Goal: Information Seeking & Learning: Learn about a topic

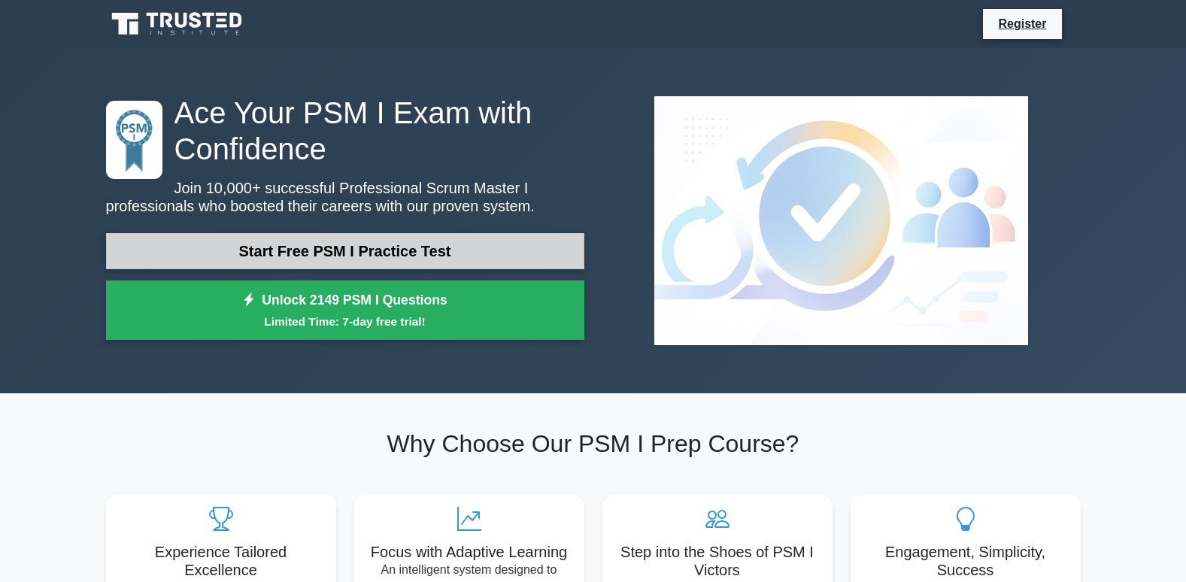
click at [407, 251] on link "Start Free PSM I Practice Test" at bounding box center [345, 251] width 478 height 36
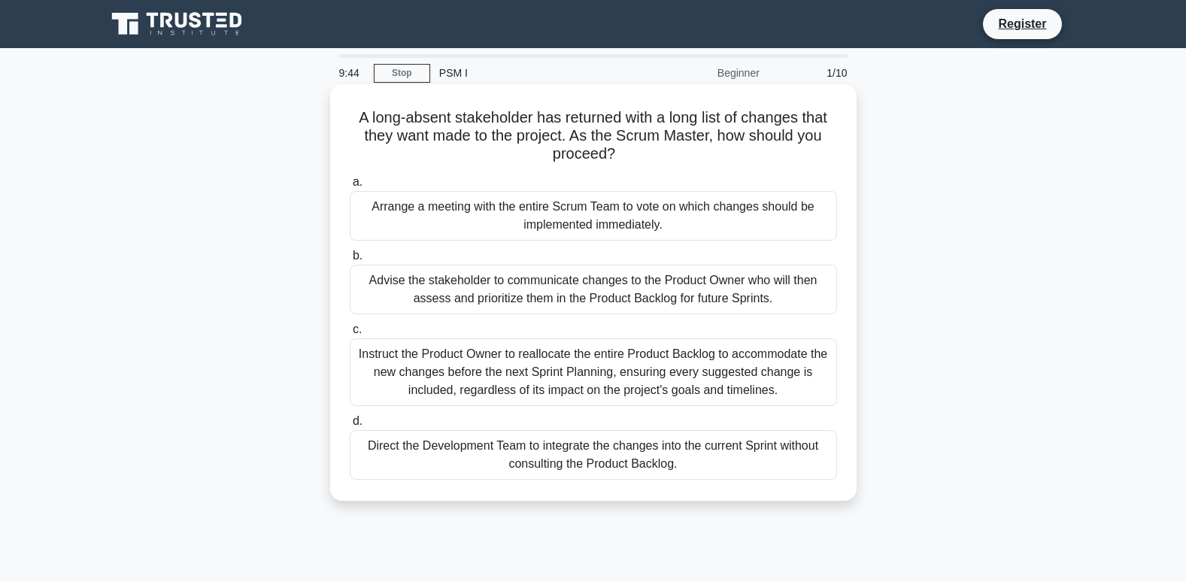
drag, startPoint x: 351, startPoint y: 122, endPoint x: 684, endPoint y: 458, distance: 473.2
click at [684, 458] on div "A long-absent stakeholder has returned with a long list of changes that they wa…" at bounding box center [593, 292] width 514 height 405
copy div "A long-absent stakeholder has returned with a long list of changes that they wa…"
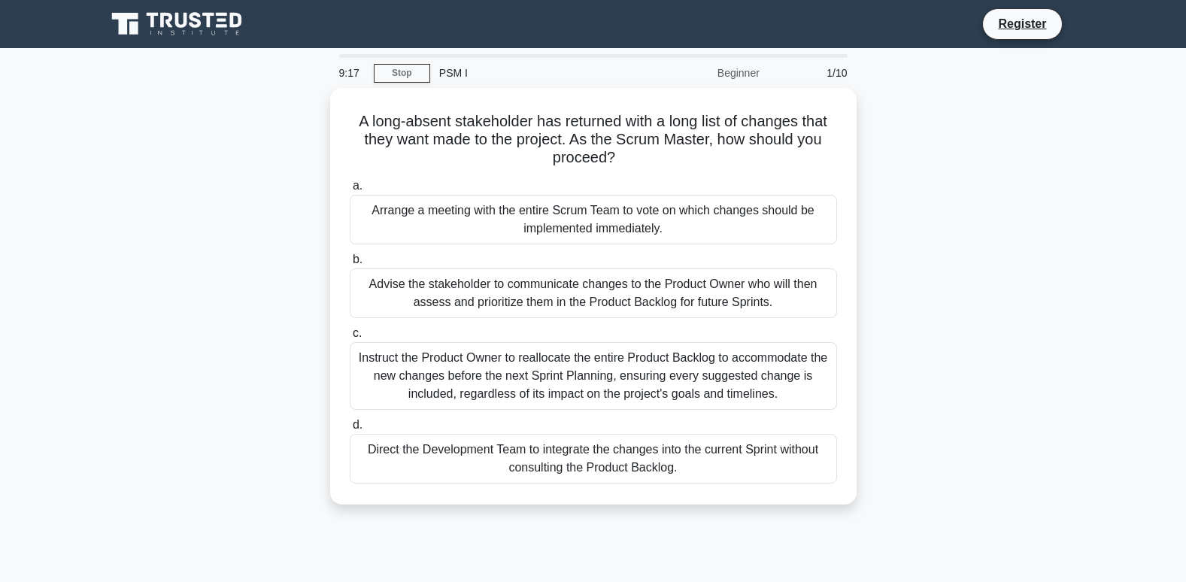
click at [926, 176] on div "A long-absent stakeholder has returned with a long list of changes that they wa…" at bounding box center [593, 305] width 993 height 435
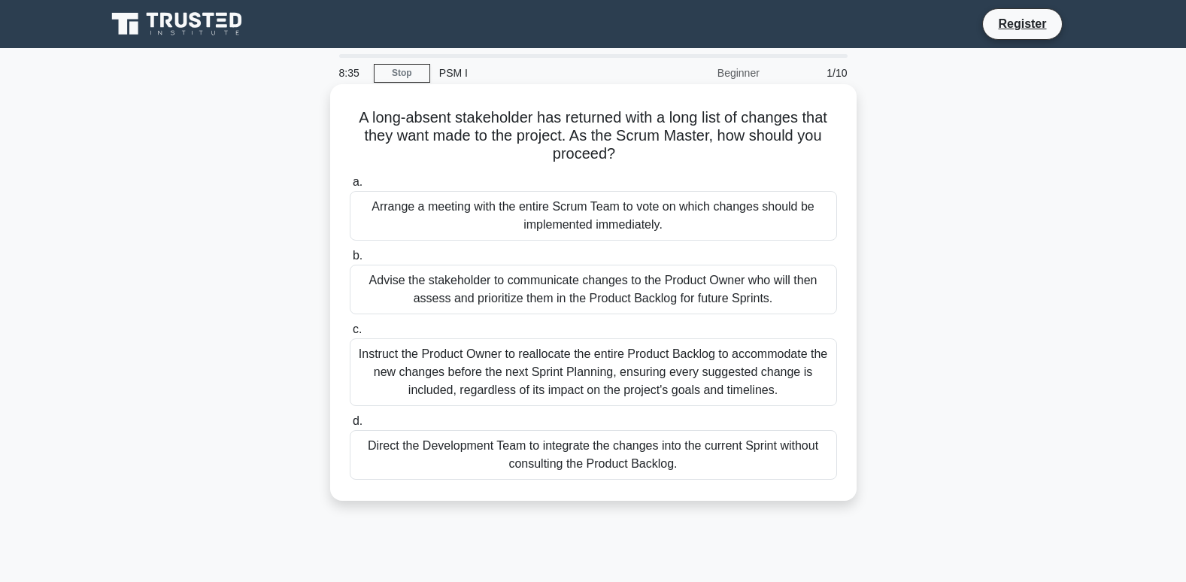
click at [439, 289] on div "Advise the stakeholder to communicate changes to the Product Owner who will the…" at bounding box center [593, 290] width 487 height 50
click at [350, 261] on input "b. Advise the stakeholder to communicate changes to the Product Owner who will …" at bounding box center [350, 256] width 0 height 10
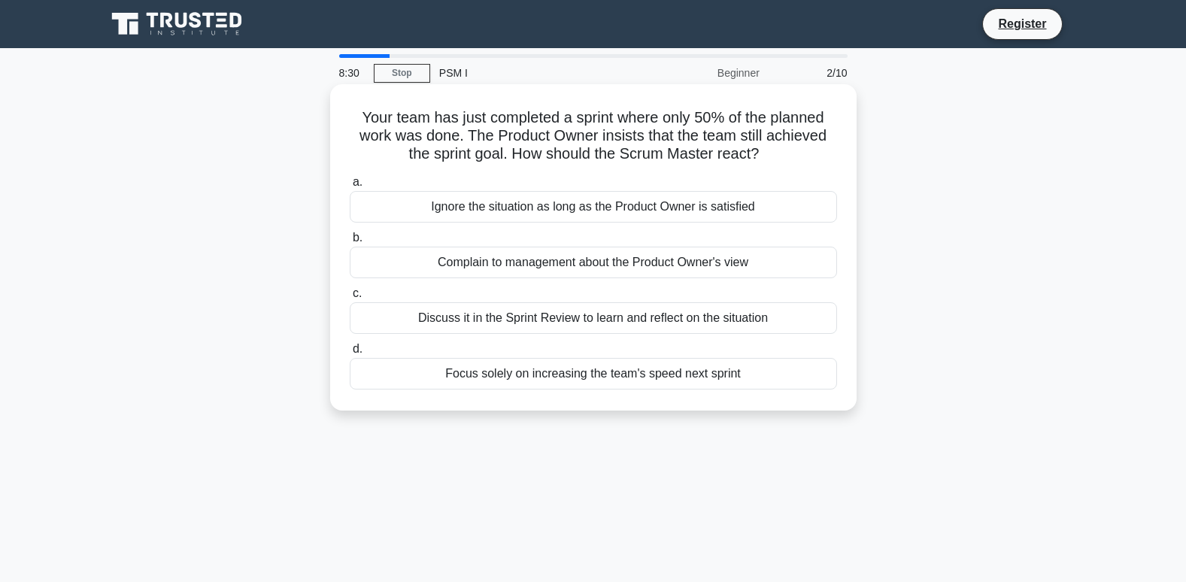
drag, startPoint x: 368, startPoint y: 121, endPoint x: 748, endPoint y: 384, distance: 462.6
click at [748, 384] on div "Your team has just completed a sprint where only 50% of the planned work was do…" at bounding box center [593, 247] width 514 height 314
copy div "Your team has just completed a sprint where only 50% of the planned work was do…"
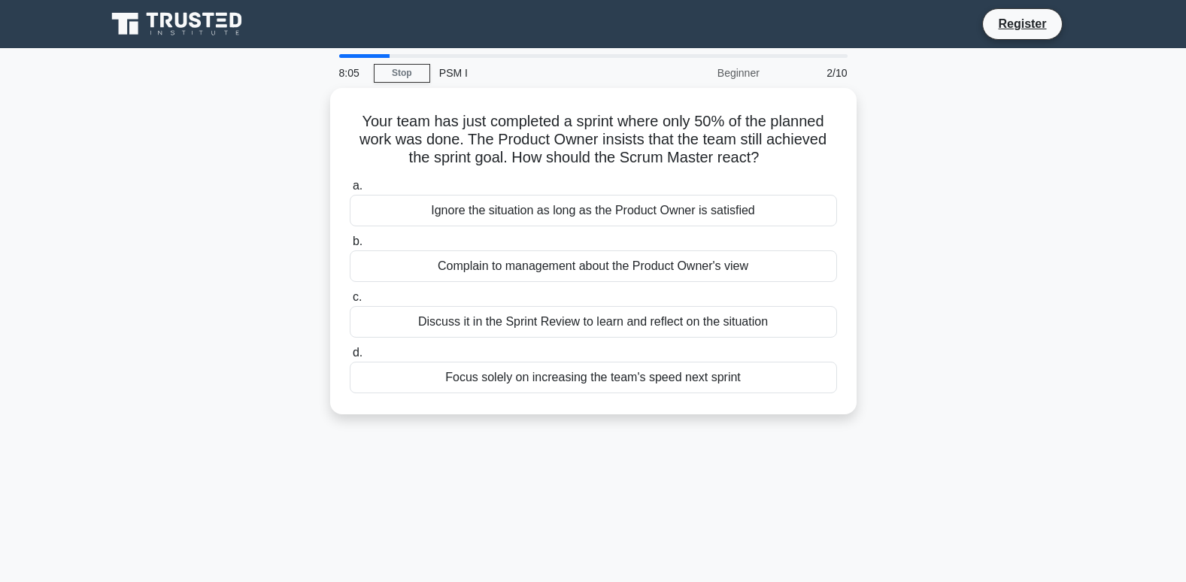
click at [926, 271] on div "Your team has just completed a sprint where only 50% of the planned work was do…" at bounding box center [593, 260] width 993 height 344
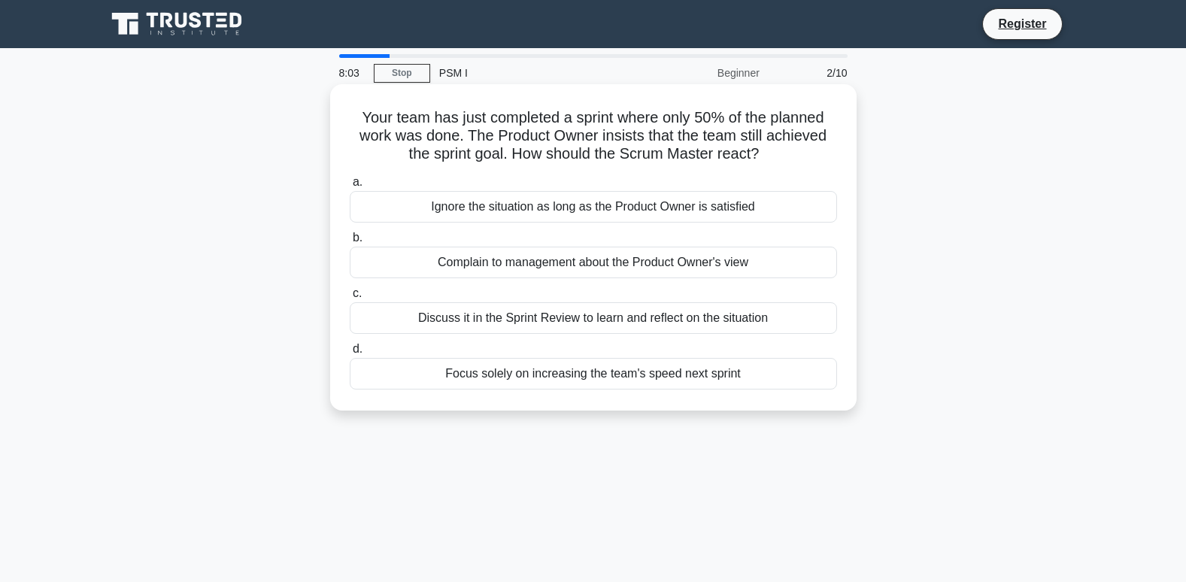
click at [602, 314] on div "Discuss it in the Sprint Review to learn and reflect on the situation" at bounding box center [593, 318] width 487 height 32
click at [350, 299] on input "c. Discuss it in the Sprint Review to learn and reflect on the situation" at bounding box center [350, 294] width 0 height 10
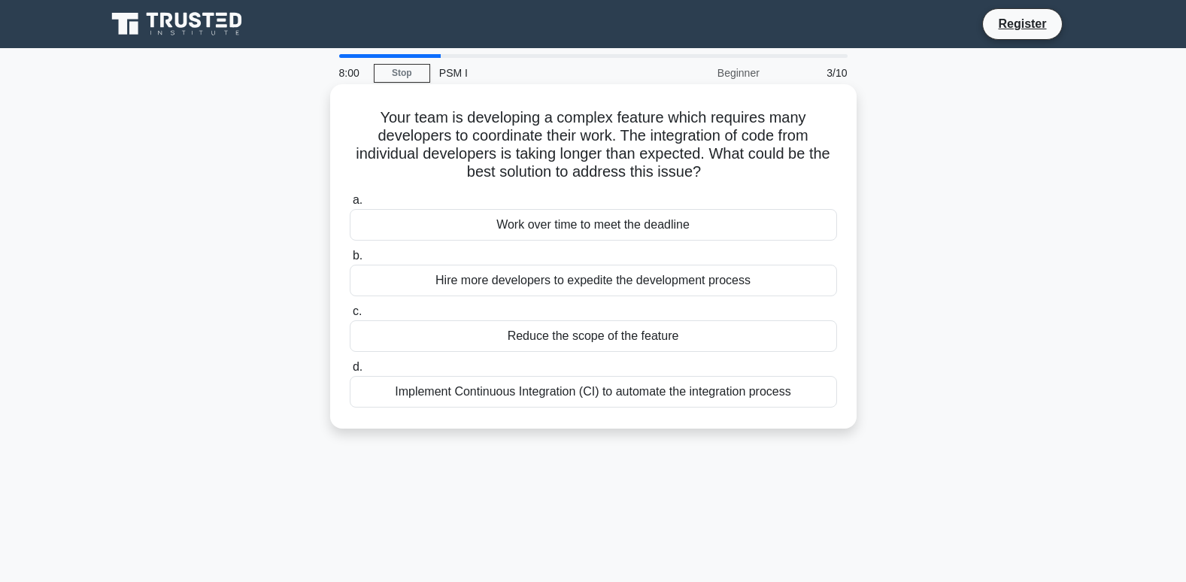
drag, startPoint x: 369, startPoint y: 111, endPoint x: 810, endPoint y: 396, distance: 524.7
click at [810, 396] on div "Your team is developing a complex feature which requires many developers to coo…" at bounding box center [593, 256] width 514 height 332
copy div "Your team is developing a complex feature which requires many developers to coo…"
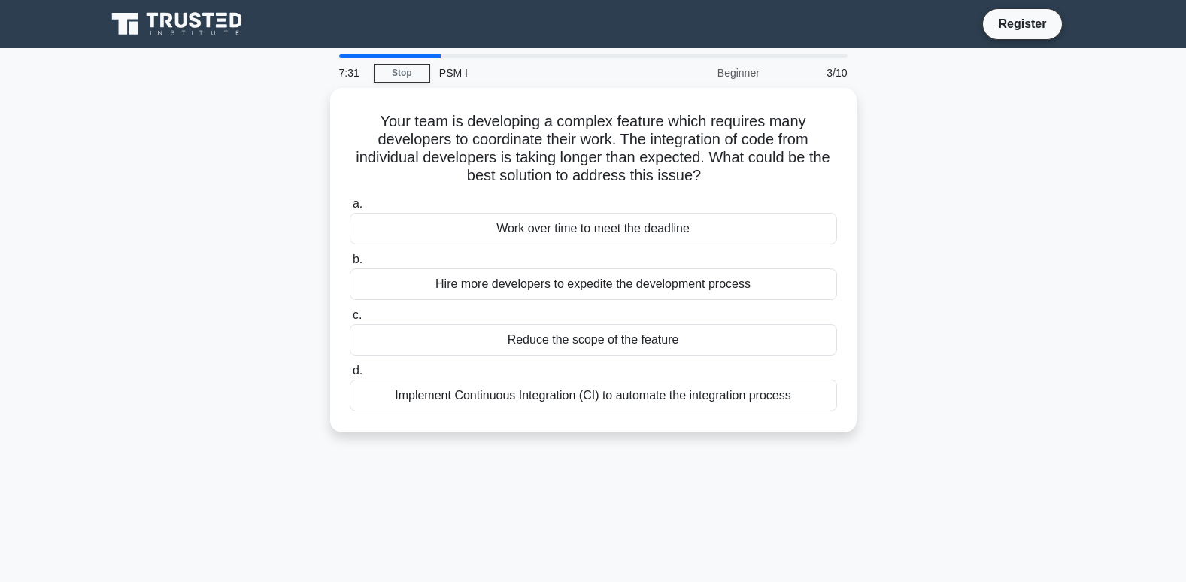
click at [1017, 304] on div "Your team is developing a complex feature which requires many developers to coo…" at bounding box center [593, 269] width 993 height 362
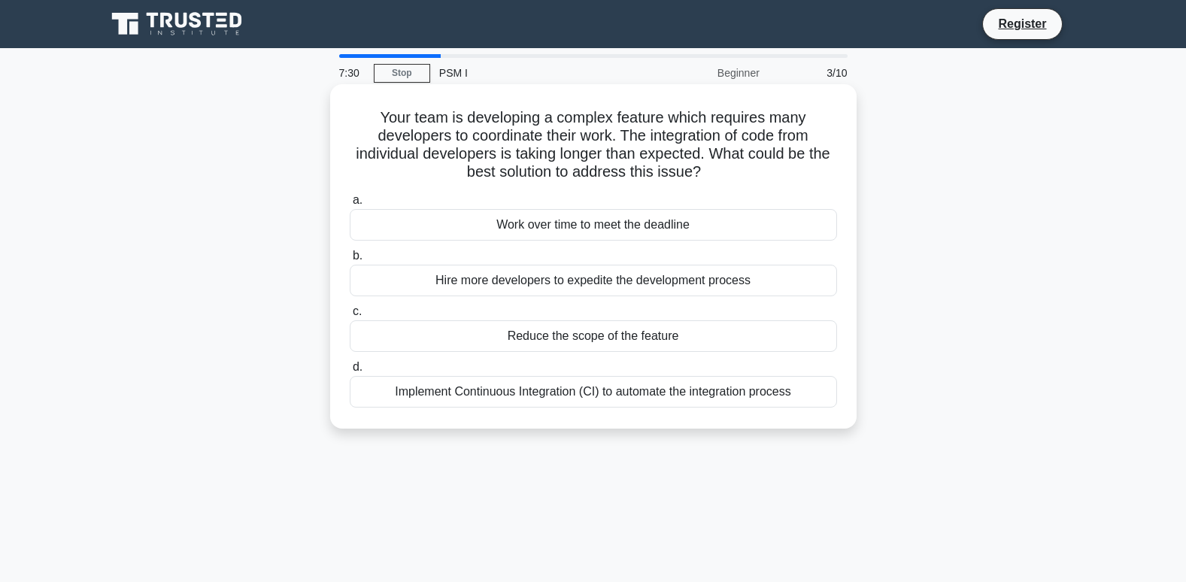
click at [596, 394] on div "Implement Continuous Integration (CI) to automate the integration process" at bounding box center [593, 392] width 487 height 32
click at [350, 372] on input "d. Implement Continuous Integration (CI) to automate the integration process" at bounding box center [350, 367] width 0 height 10
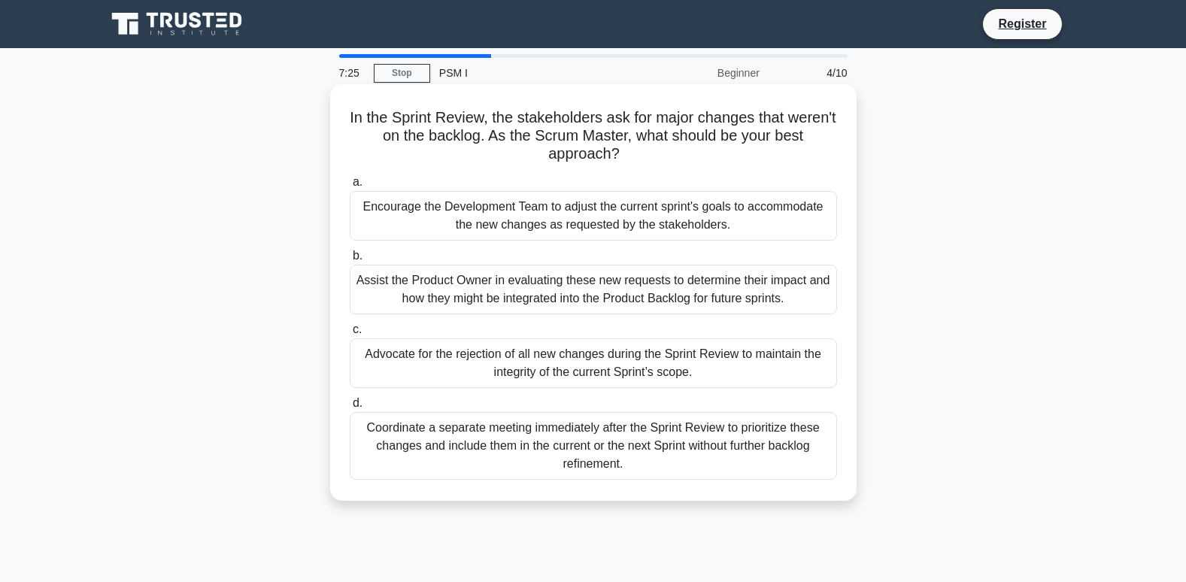
drag, startPoint x: 371, startPoint y: 118, endPoint x: 701, endPoint y: 477, distance: 487.4
click at [701, 477] on div "In the Sprint Review, the stakeholders ask for major changes that weren't on th…" at bounding box center [593, 292] width 514 height 405
copy div "In the Sprint Review, the stakeholders ask for major changes that weren't on th…"
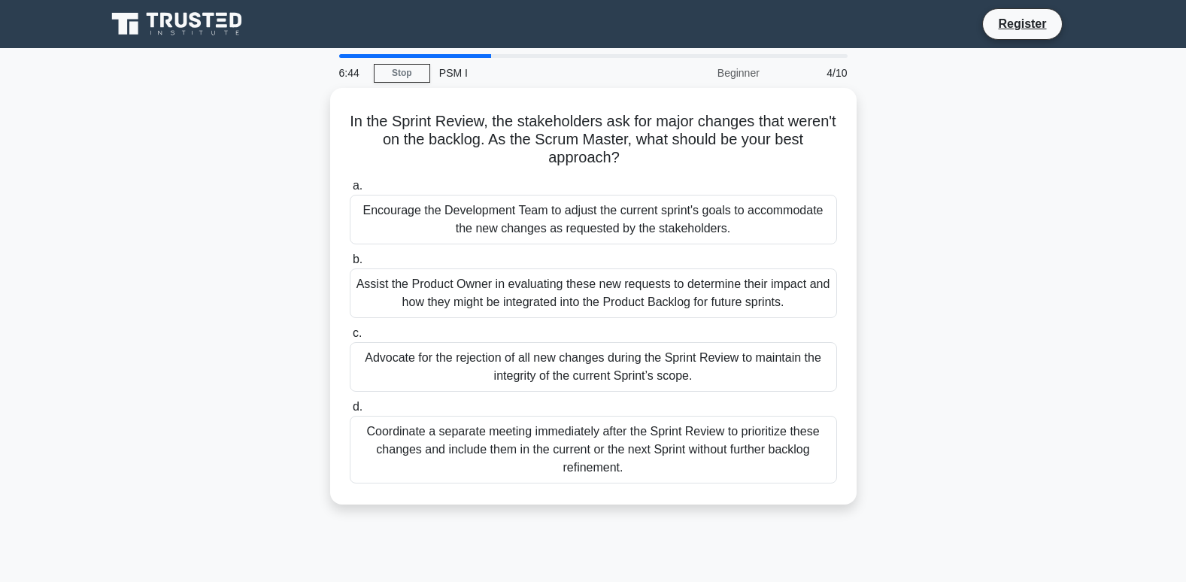
click at [955, 291] on div "In the Sprint Review, the stakeholders ask for major changes that weren't on th…" at bounding box center [593, 305] width 993 height 435
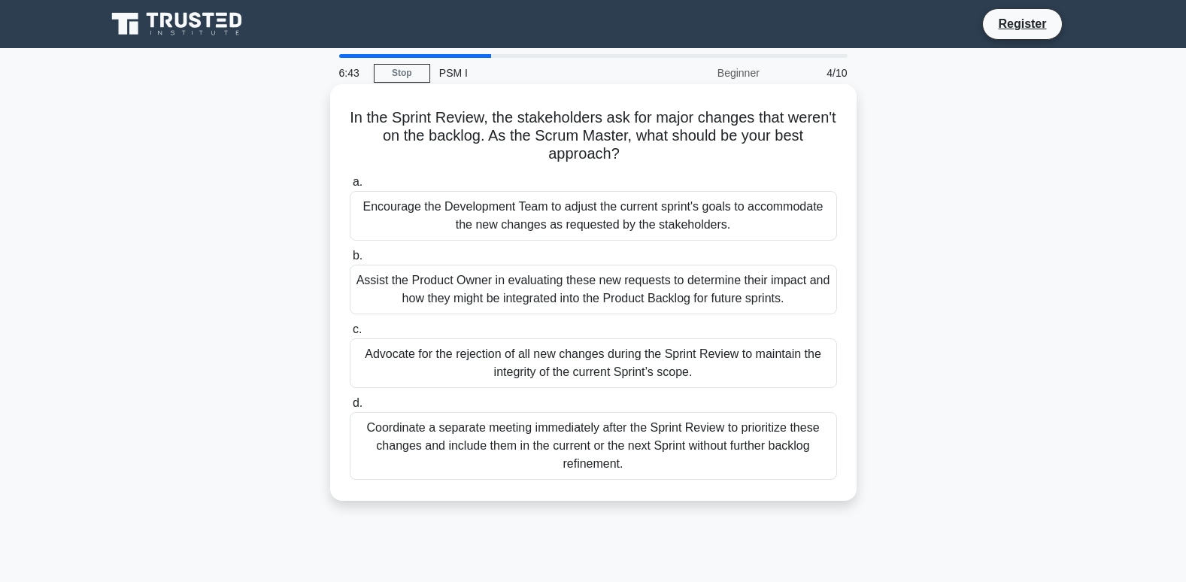
click at [639, 299] on div "Assist the Product Owner in evaluating these new requests to determine their im…" at bounding box center [593, 290] width 487 height 50
click at [350, 261] on input "b. Assist the Product Owner in evaluating these new requests to determine their…" at bounding box center [350, 256] width 0 height 10
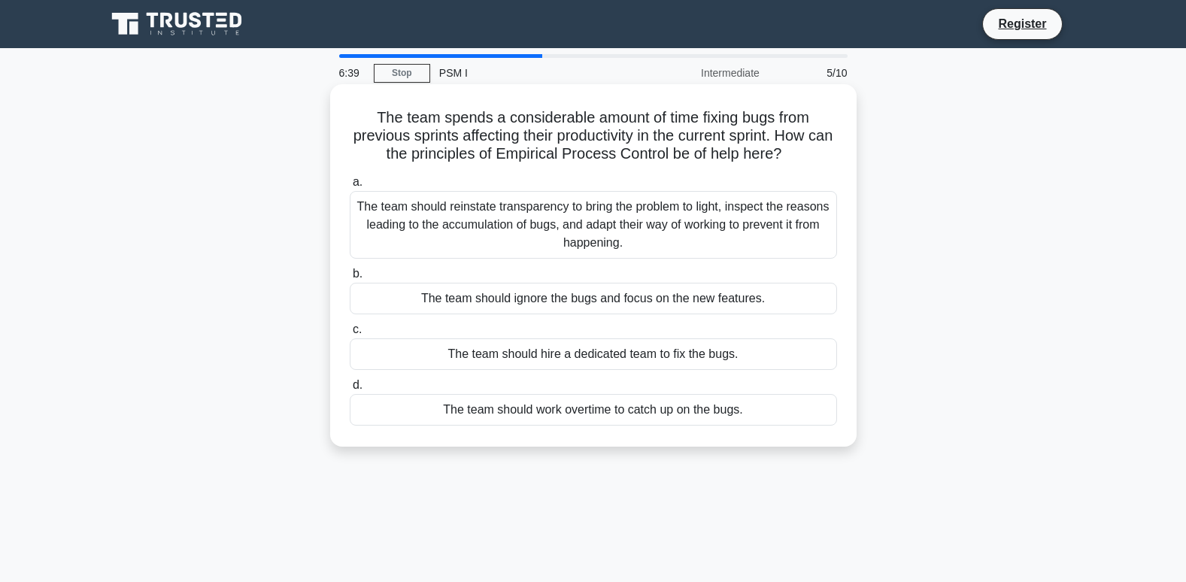
drag, startPoint x: 371, startPoint y: 114, endPoint x: 776, endPoint y: 413, distance: 503.8
click at [776, 413] on div "The team spends a considerable amount of time fixing bugs from previous sprints…" at bounding box center [593, 265] width 514 height 350
copy div "The team spends a considerable amount of time fixing bugs from previous sprints…"
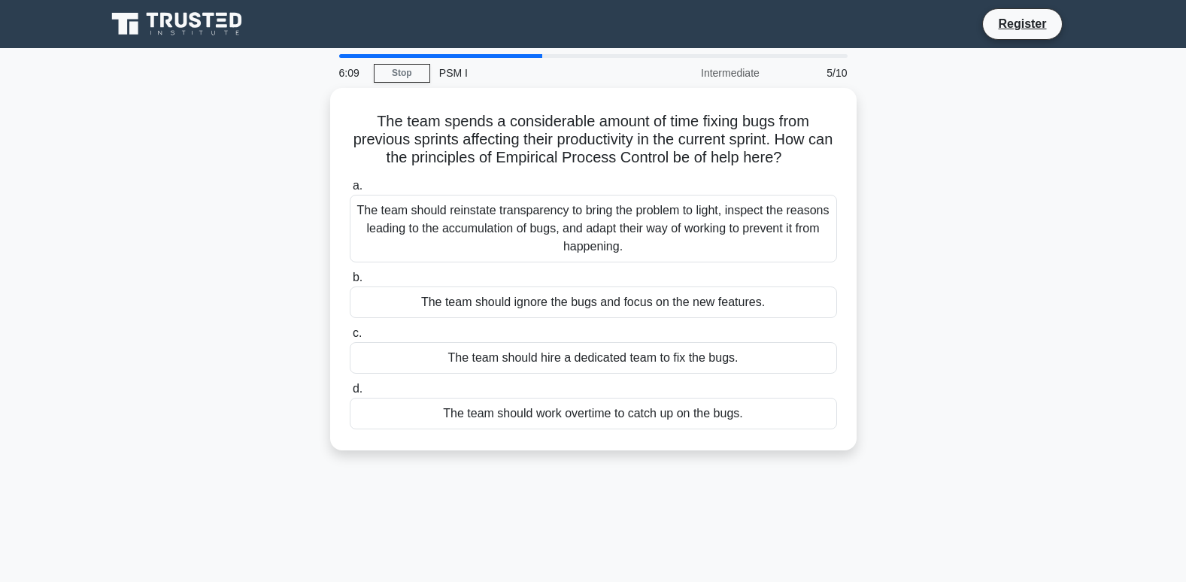
click at [996, 303] on div "The team spends a considerable amount of time fixing bugs from previous sprints…" at bounding box center [593, 278] width 993 height 380
click at [954, 430] on div "The team spends a considerable amount of time fixing bugs from previous sprints…" at bounding box center [593, 278] width 993 height 380
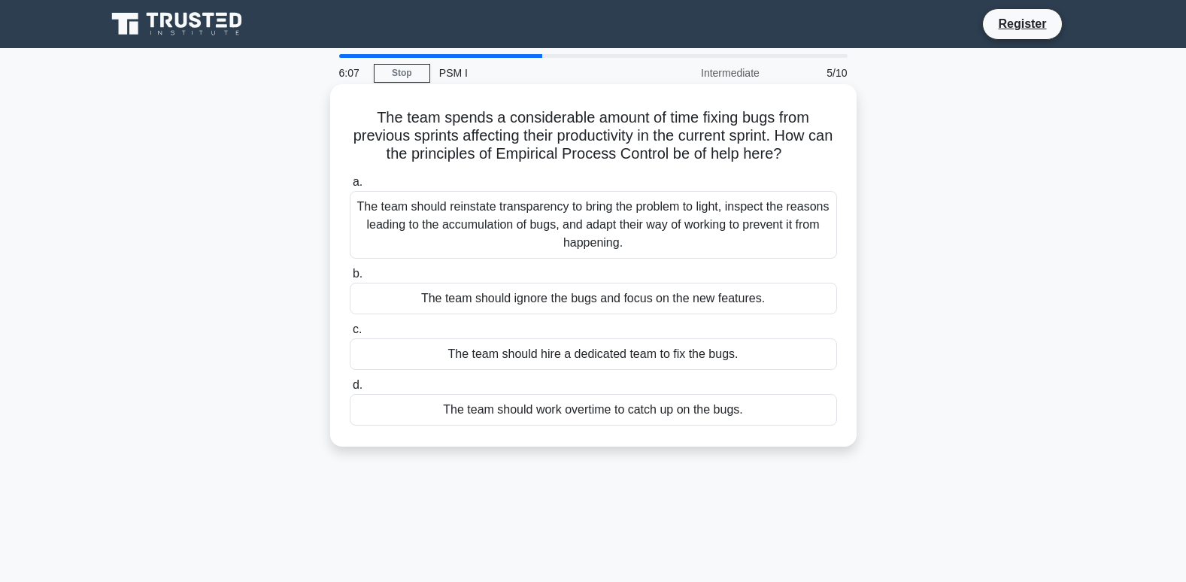
click at [747, 444] on div "The team spends a considerable amount of time fixing bugs from previous sprints…" at bounding box center [593, 265] width 526 height 362
click at [432, 202] on div "The team should reinstate transparency to bring the problem to light, inspect t…" at bounding box center [593, 225] width 487 height 68
click at [350, 187] on input "a. The team should reinstate transparency to bring the problem to light, inspec…" at bounding box center [350, 182] width 0 height 10
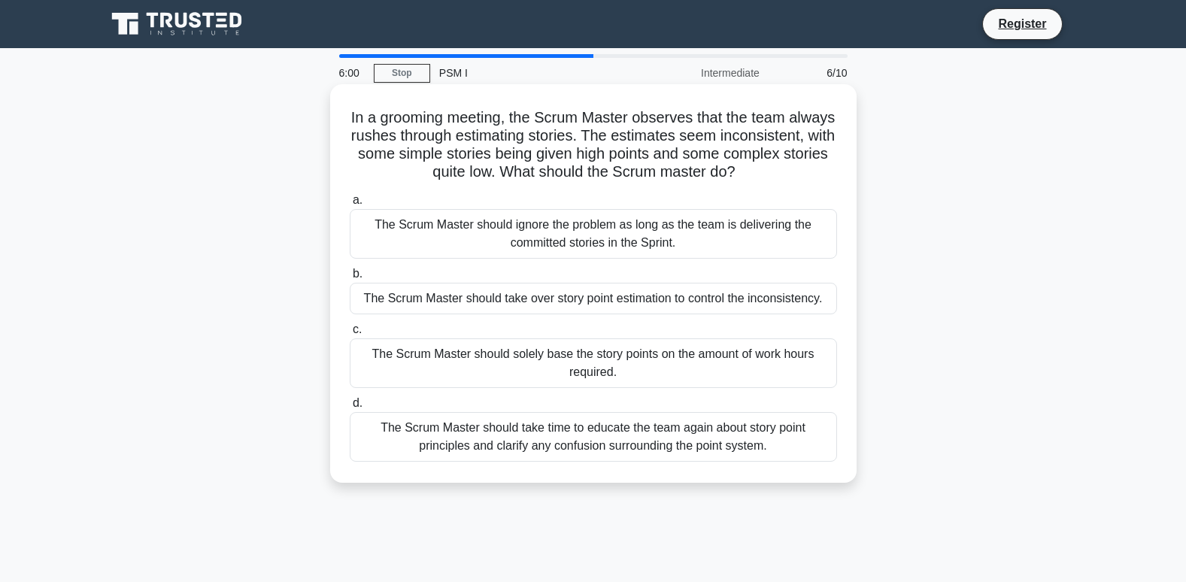
drag, startPoint x: 365, startPoint y: 114, endPoint x: 788, endPoint y: 451, distance: 541.5
click at [788, 451] on div "In a grooming meeting, the Scrum Master observes that the team always rushes th…" at bounding box center [593, 283] width 514 height 386
copy div "In a grooming meeting, the Scrum Master observes that the team always rushes th…"
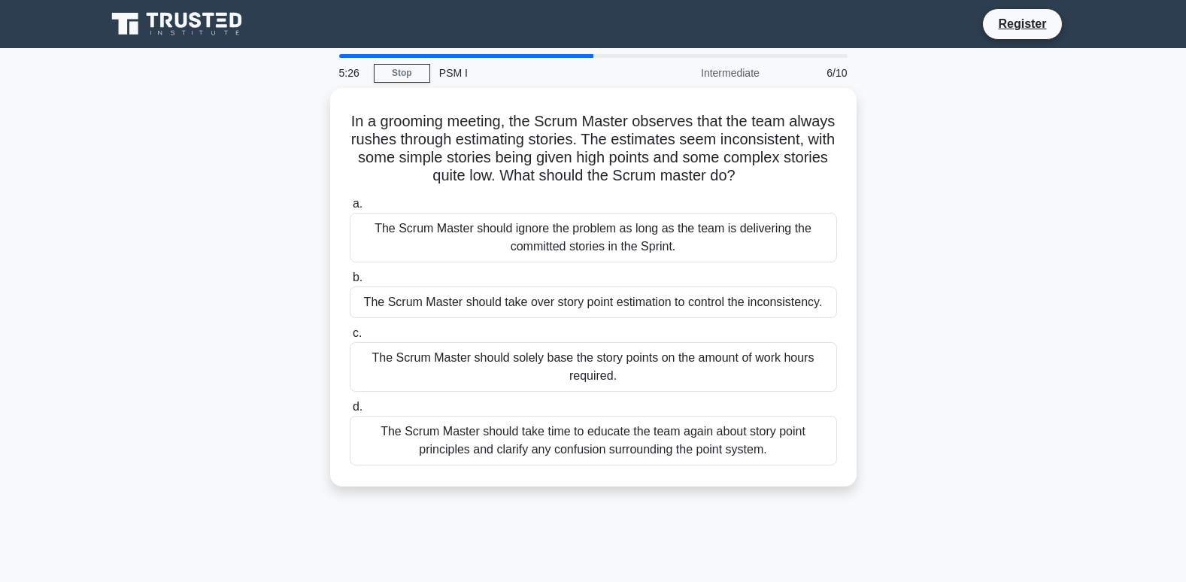
click at [935, 272] on div "In a grooming meeting, the Scrum Master observes that the team always rushes th…" at bounding box center [593, 296] width 993 height 417
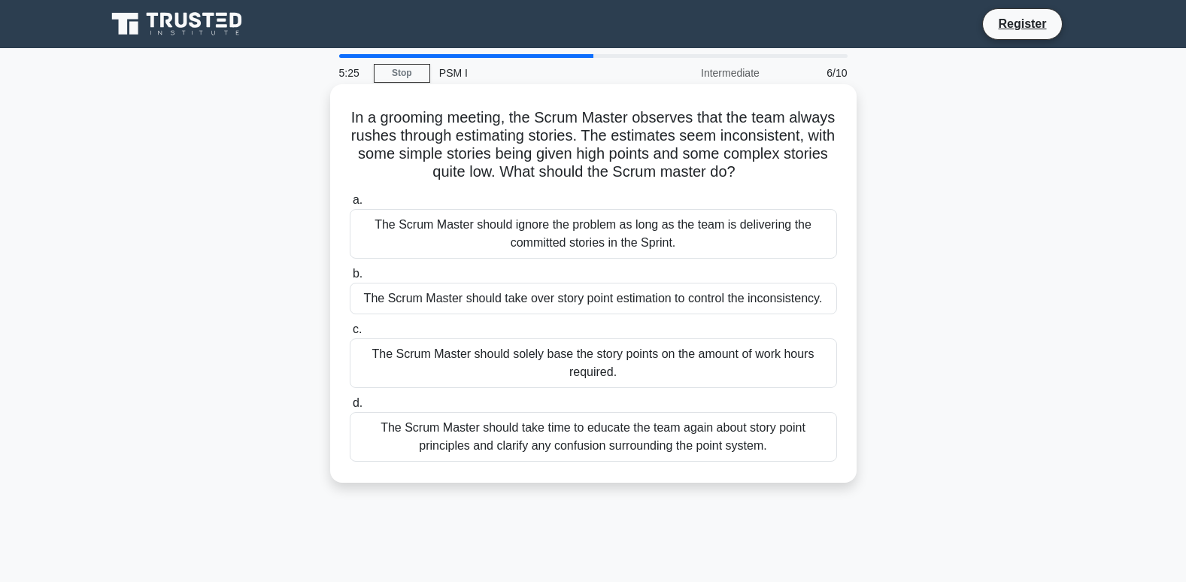
click at [594, 432] on div "The Scrum Master should take time to educate the team again about story point p…" at bounding box center [593, 437] width 487 height 50
click at [350, 408] on input "d. The Scrum Master should take time to educate the team again about story poin…" at bounding box center [350, 404] width 0 height 10
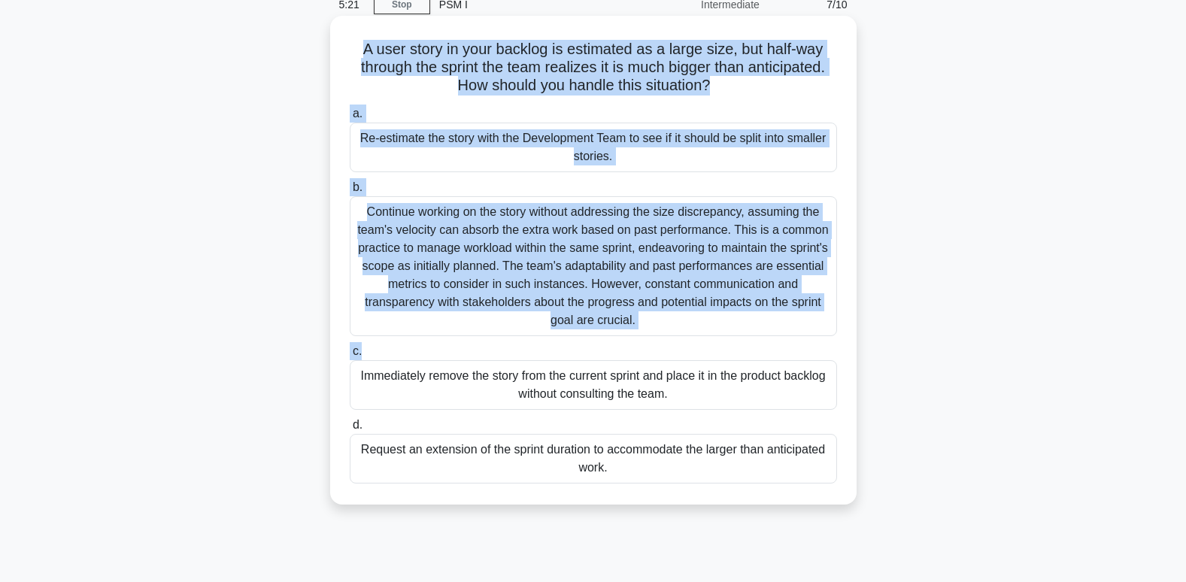
scroll to position [150, 0]
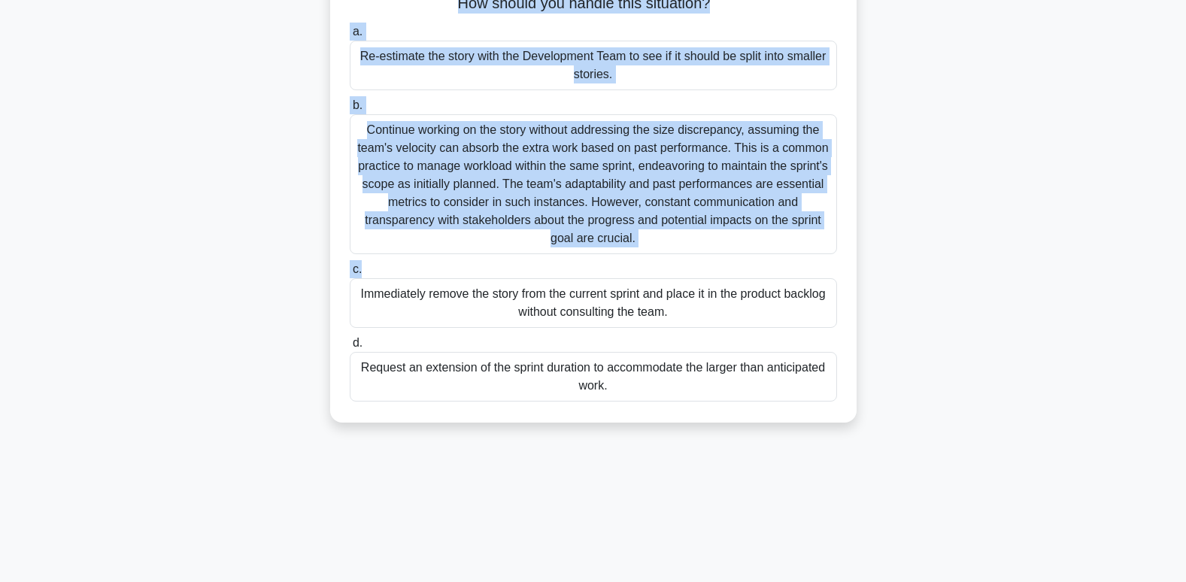
drag, startPoint x: 361, startPoint y: 116, endPoint x: 611, endPoint y: 380, distance: 363.3
click at [611, 380] on div "A user story in your backlog is estimated as a large size, but half-way through…" at bounding box center [593, 178] width 514 height 477
copy div "A user story in your backlog is estimated as a large size, but half-way through…"
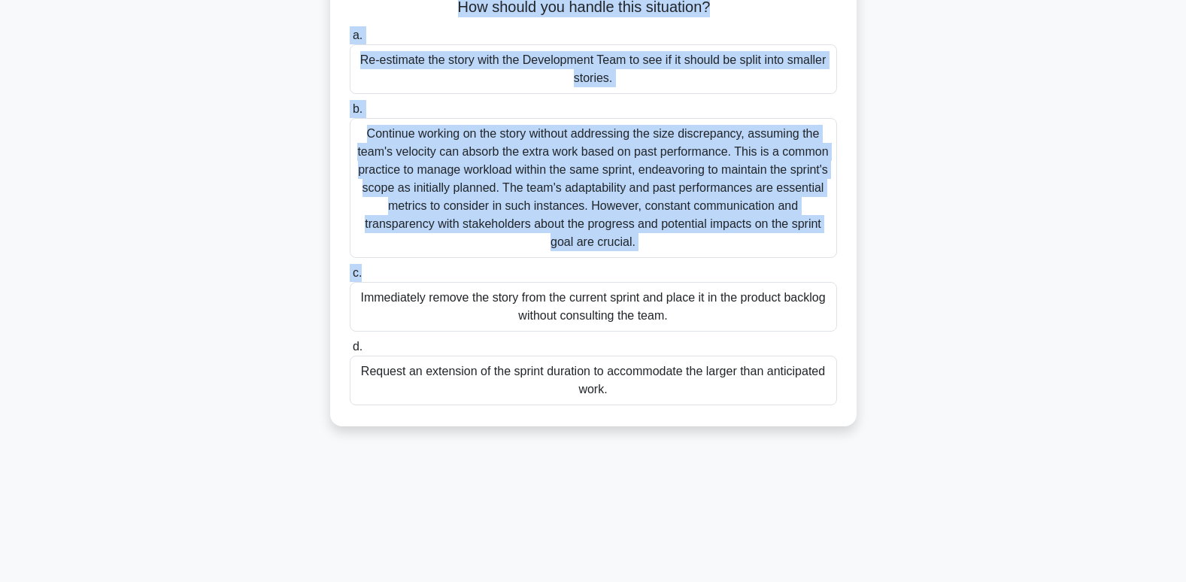
click at [992, 224] on div "A user story in your backlog is estimated as a large size, but half-way through…" at bounding box center [593, 191] width 993 height 507
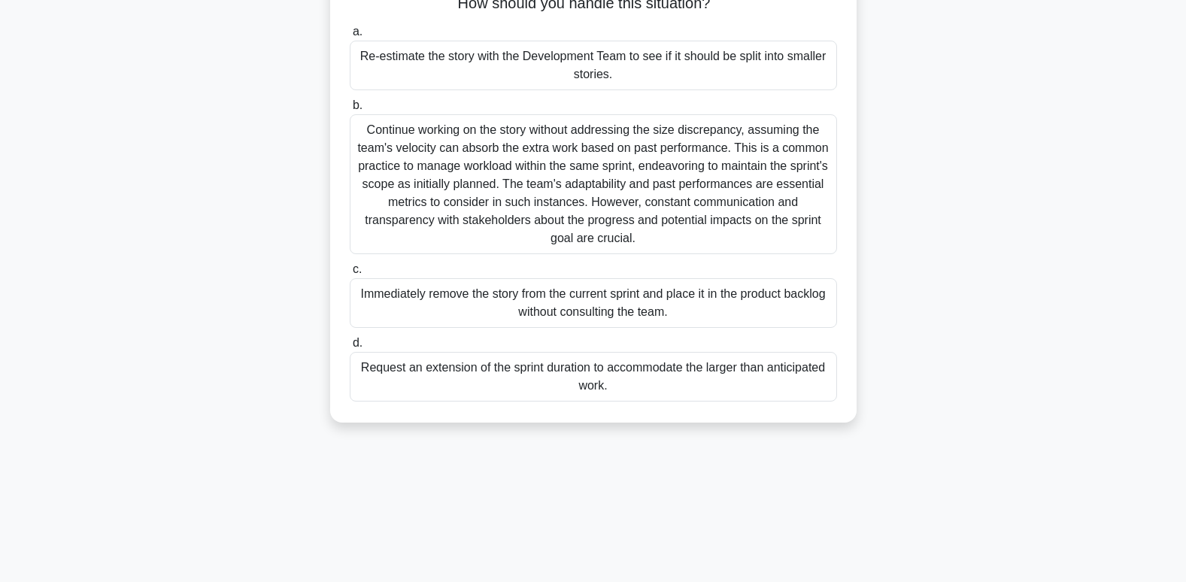
click at [581, 68] on div "Re-estimate the story with the Development Team to see if it should be split in…" at bounding box center [593, 66] width 487 height 50
click at [350, 37] on input "a. Re-estimate the story with the Development Team to see if it should be split…" at bounding box center [350, 32] width 0 height 10
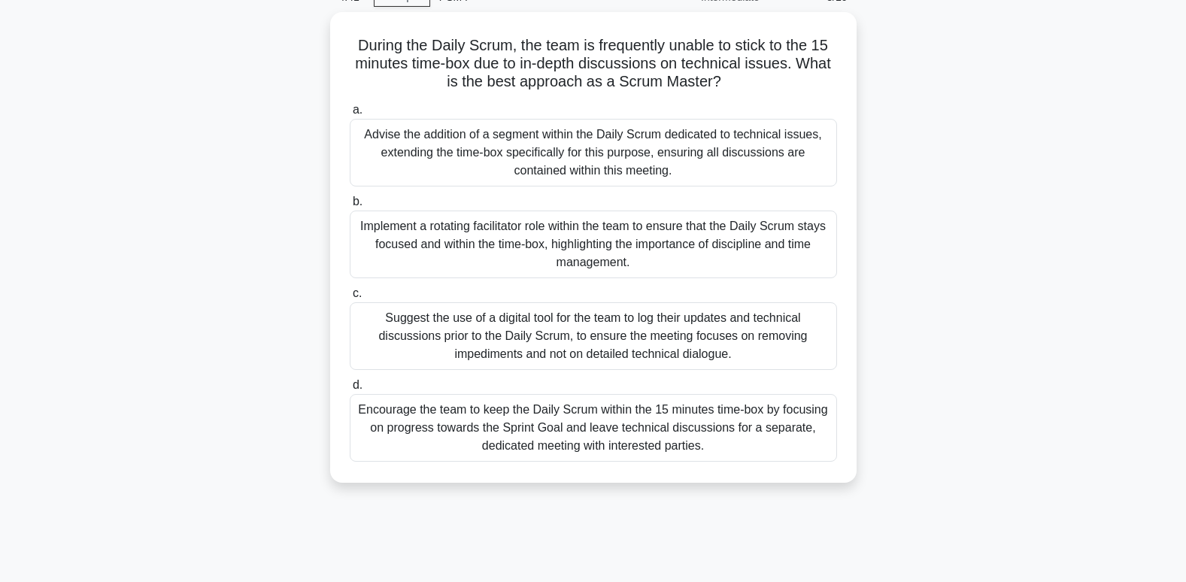
scroll to position [0, 0]
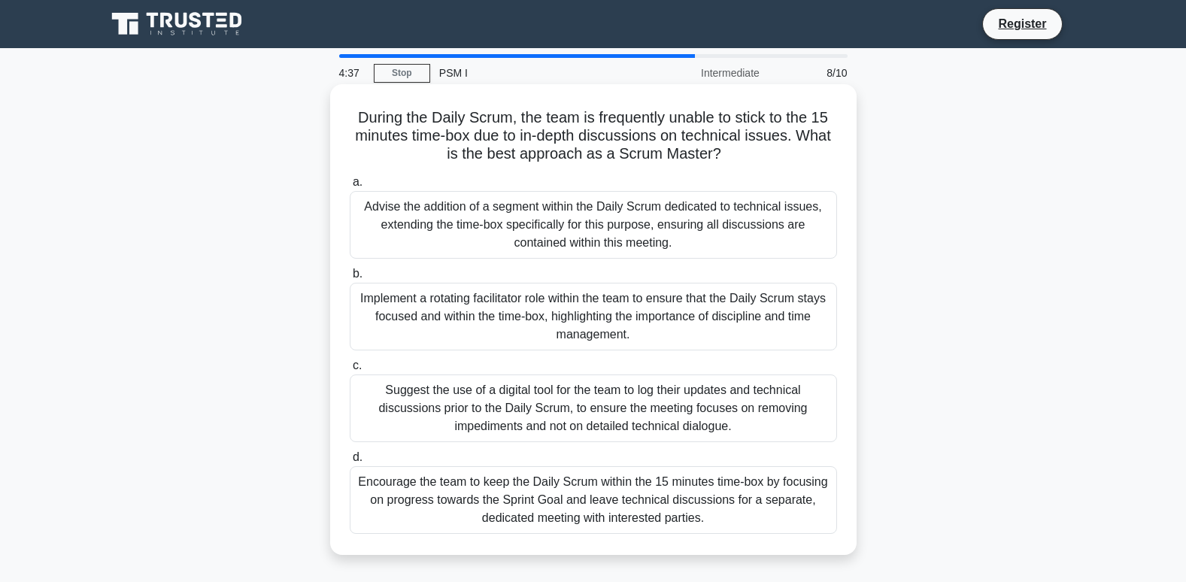
drag, startPoint x: 354, startPoint y: 120, endPoint x: 708, endPoint y: 516, distance: 530.9
click at [708, 516] on div "During the Daily Scrum, the team is frequently unable to stick to the 15 minute…" at bounding box center [593, 319] width 514 height 459
copy div "During the Daily Scrum, the team is frequently unable to stick to the 15 minute…"
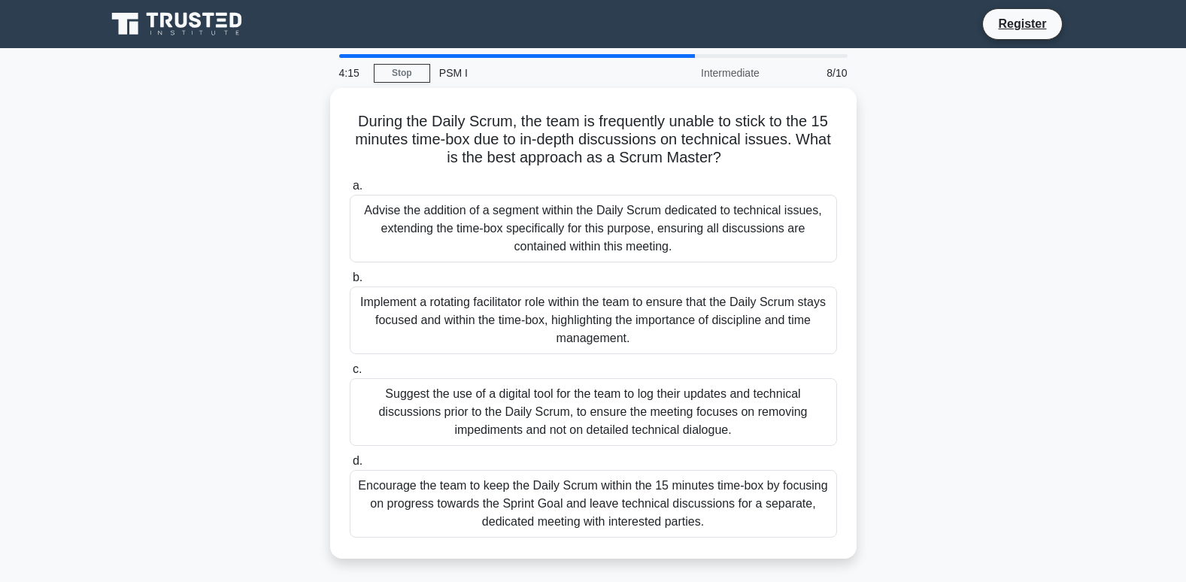
click at [966, 198] on div "During the Daily Scrum, the team is frequently unable to stick to the 15 minute…" at bounding box center [593, 332] width 993 height 489
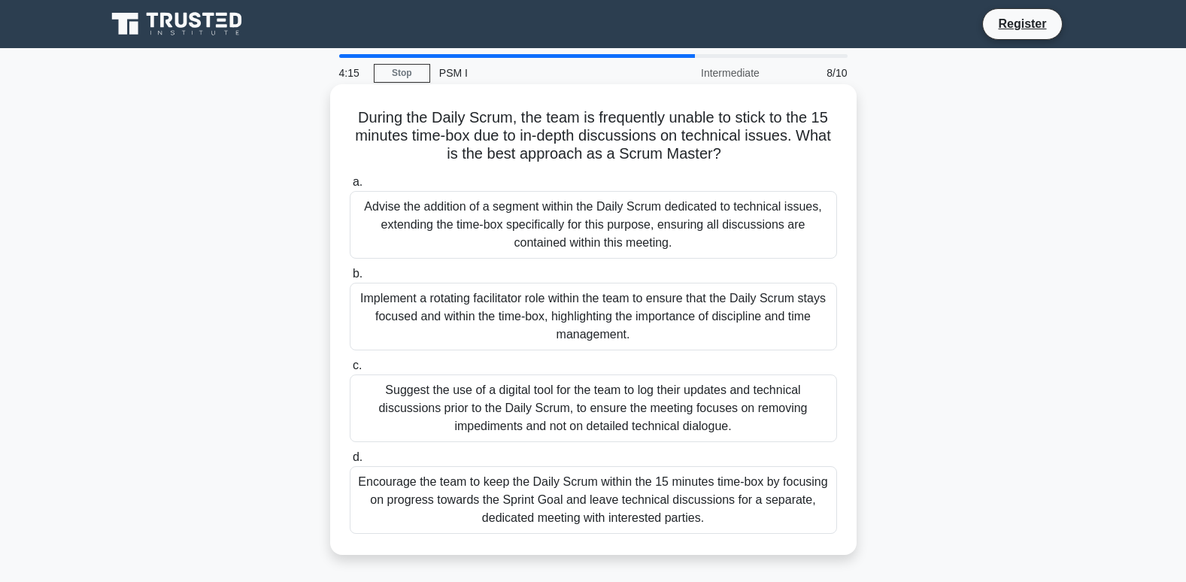
click at [608, 497] on div "Encourage the team to keep the Daily Scrum within the 15 minutes time-box by fo…" at bounding box center [593, 500] width 487 height 68
click at [350, 462] on input "d. Encourage the team to keep the Daily Scrum within the 15 minutes time-box by…" at bounding box center [350, 458] width 0 height 10
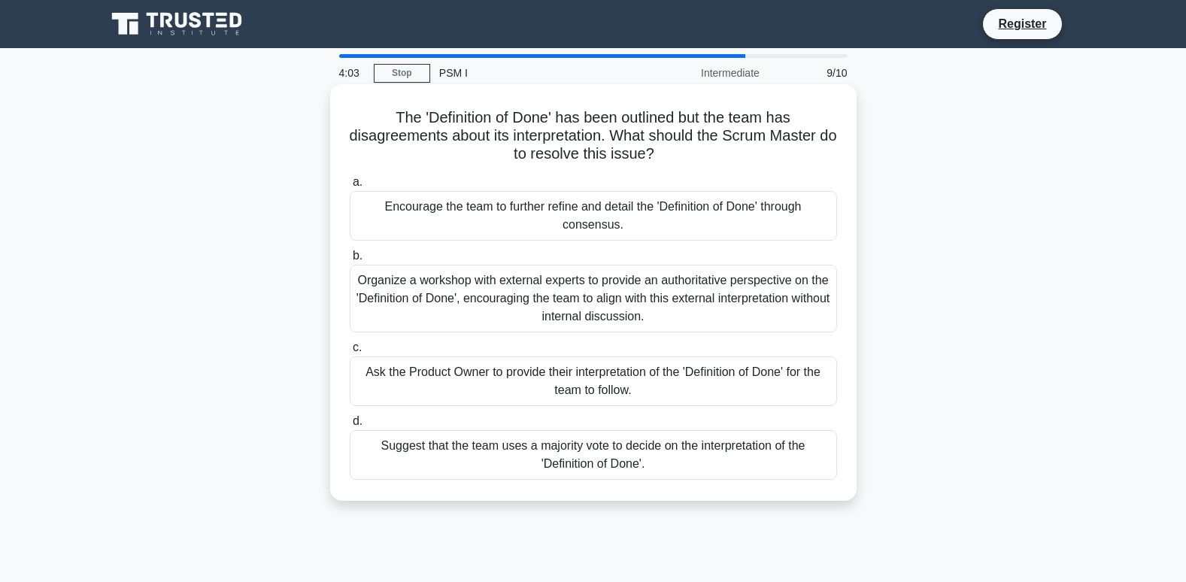
drag, startPoint x: 389, startPoint y: 116, endPoint x: 718, endPoint y: 468, distance: 482.0
click at [718, 468] on div "The 'Definition of Done' has been outlined but the team has disagreements about…" at bounding box center [593, 292] width 514 height 405
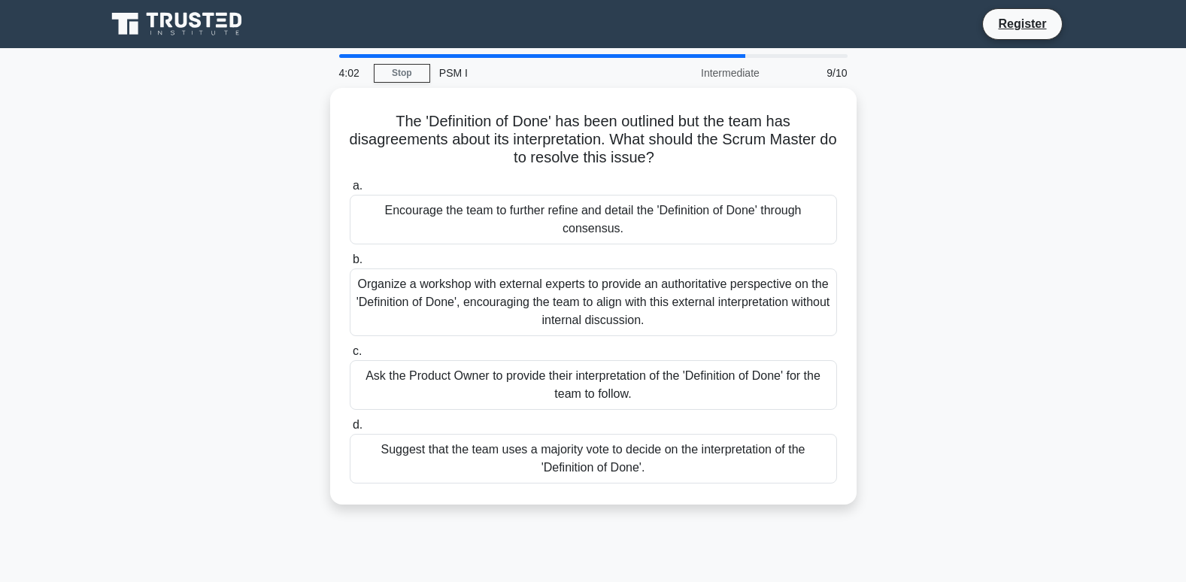
copy div "The 'Definition of Done' has been outlined but the team has disagreements about…"
click at [872, 188] on div "The 'Definition of Done' has been outlined but the team has disagreements about…" at bounding box center [593, 305] width 993 height 435
click at [883, 256] on div "The 'Definition of Done' has been outlined but the team has disagreements about…" at bounding box center [593, 305] width 993 height 435
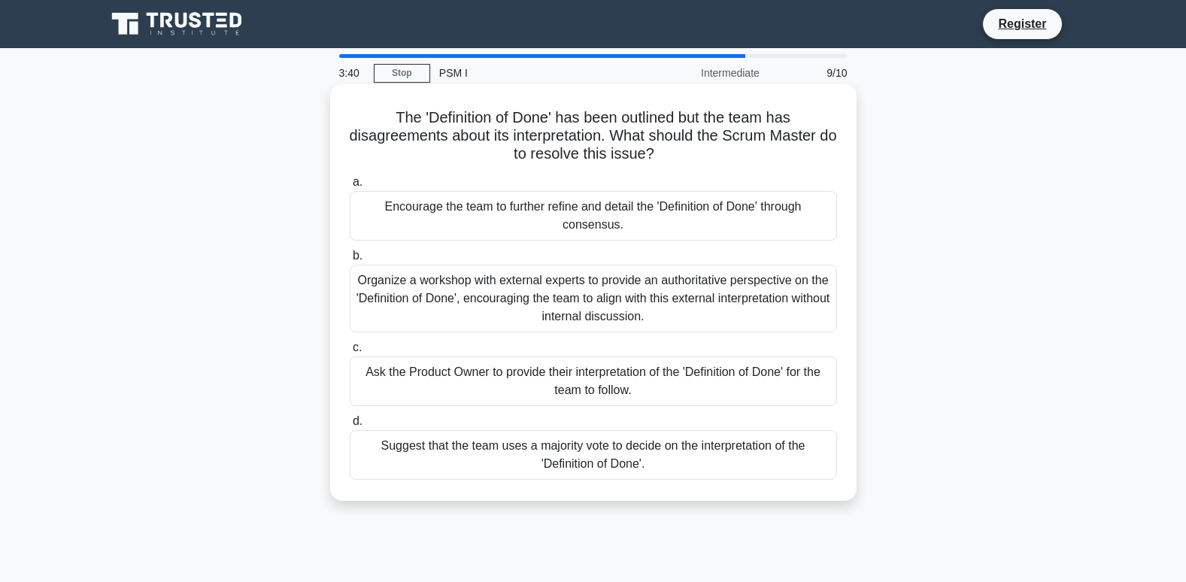
click at [635, 217] on div "Encourage the team to further refine and detail the 'Definition of Done' throug…" at bounding box center [593, 216] width 487 height 50
click at [350, 187] on input "a. Encourage the team to further refine and detail the 'Definition of Done' thr…" at bounding box center [350, 182] width 0 height 10
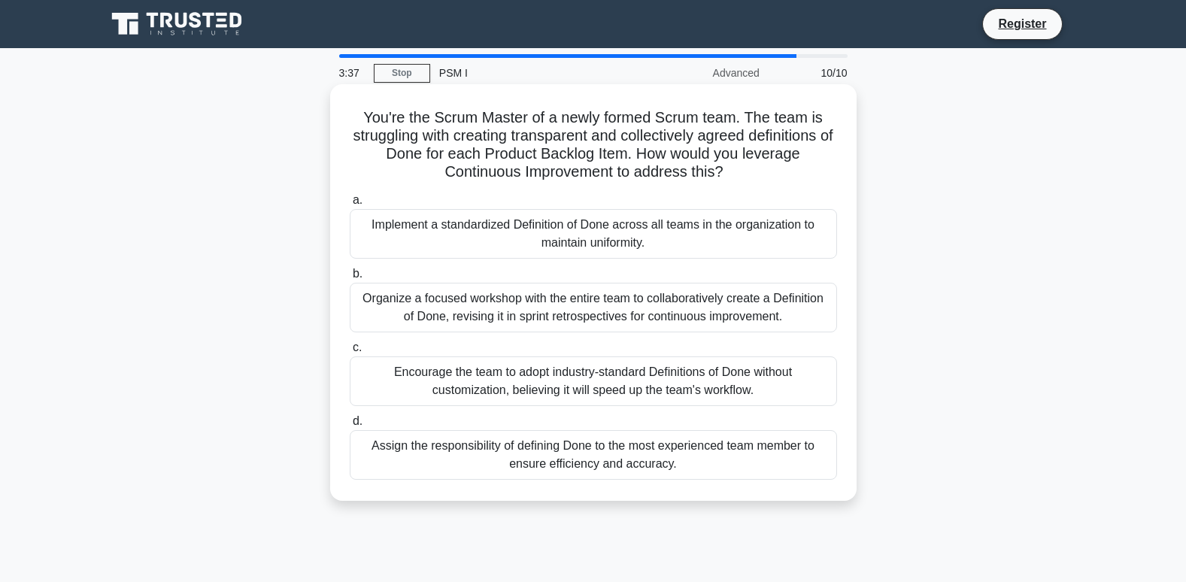
drag, startPoint x: 363, startPoint y: 115, endPoint x: 687, endPoint y: 473, distance: 482.8
click at [687, 473] on div "You're the Scrum Master of a newly formed Scrum team. The team is struggling wi…" at bounding box center [593, 292] width 514 height 405
drag, startPoint x: 687, startPoint y: 473, endPoint x: 630, endPoint y: 450, distance: 61.4
copy div "You're the Scrum Master of a newly formed Scrum team. The team is struggling wi…"
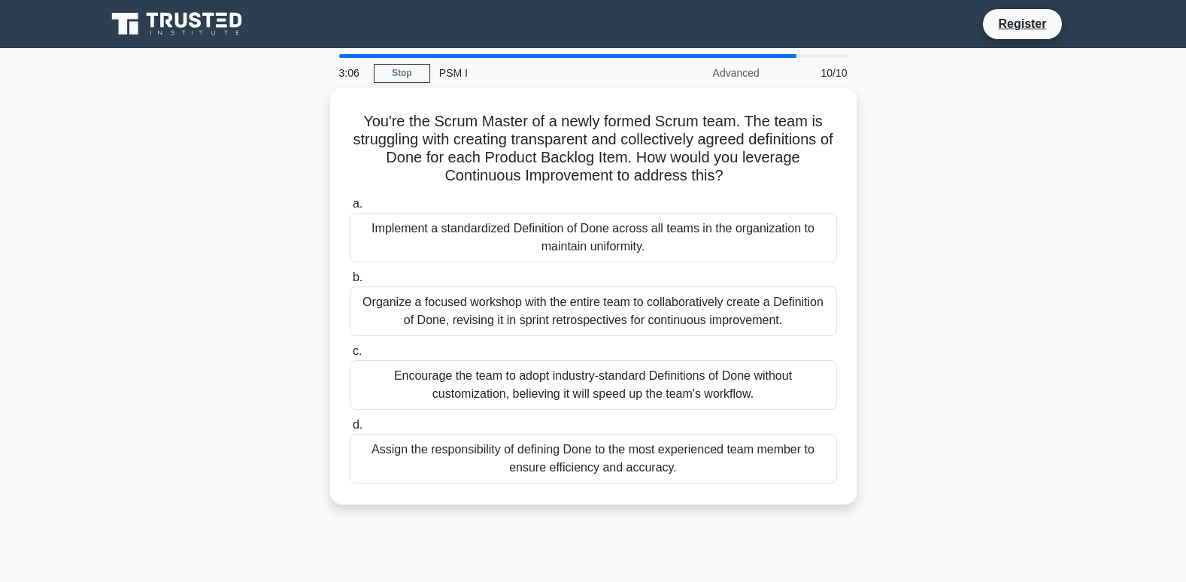
click at [914, 193] on div "You're the Scrum Master of a newly formed Scrum team. The team is struggling wi…" at bounding box center [593, 305] width 993 height 435
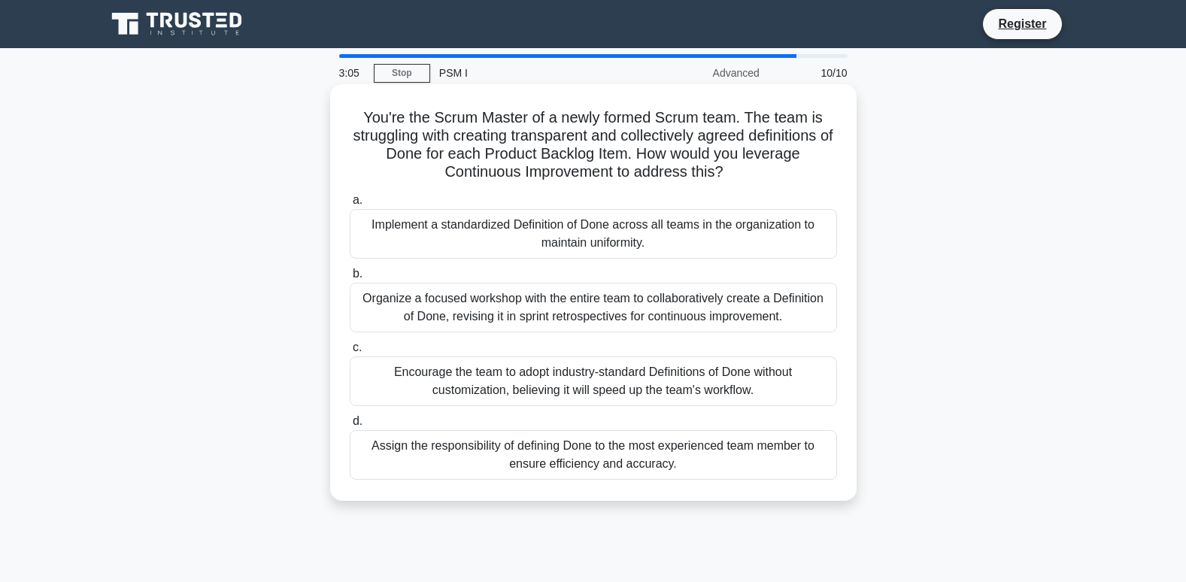
click at [666, 296] on div "Organize a focused workshop with the entire team to collaboratively create a De…" at bounding box center [593, 308] width 487 height 50
click at [350, 279] on input "b. Organize a focused workshop with the entire team to collaboratively create a…" at bounding box center [350, 274] width 0 height 10
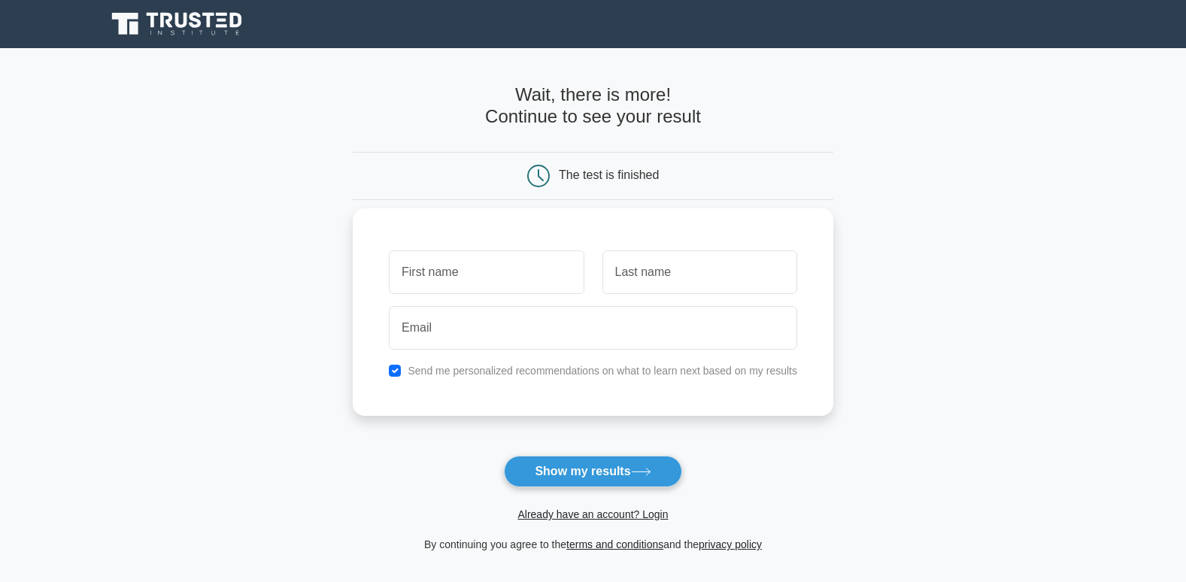
click at [517, 280] on input "text" at bounding box center [486, 272] width 195 height 44
click at [623, 277] on input "text" at bounding box center [699, 272] width 195 height 44
click at [480, 283] on input "ay" at bounding box center [486, 272] width 195 height 44
type input "aymen"
type input "neifar"
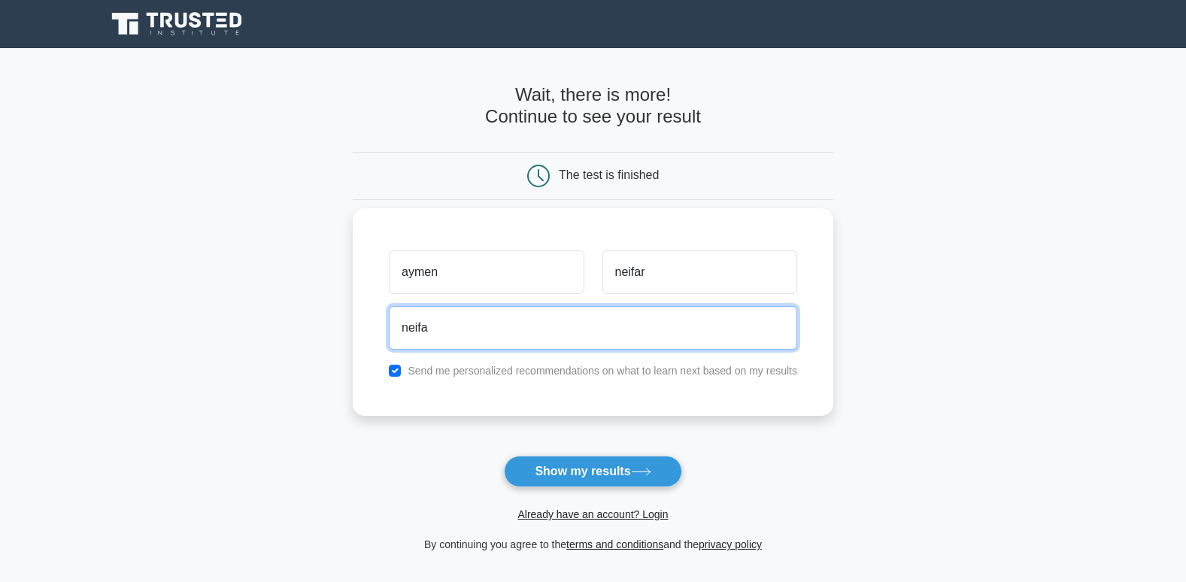
type input "[EMAIL_ADDRESS][DOMAIN_NAME]"
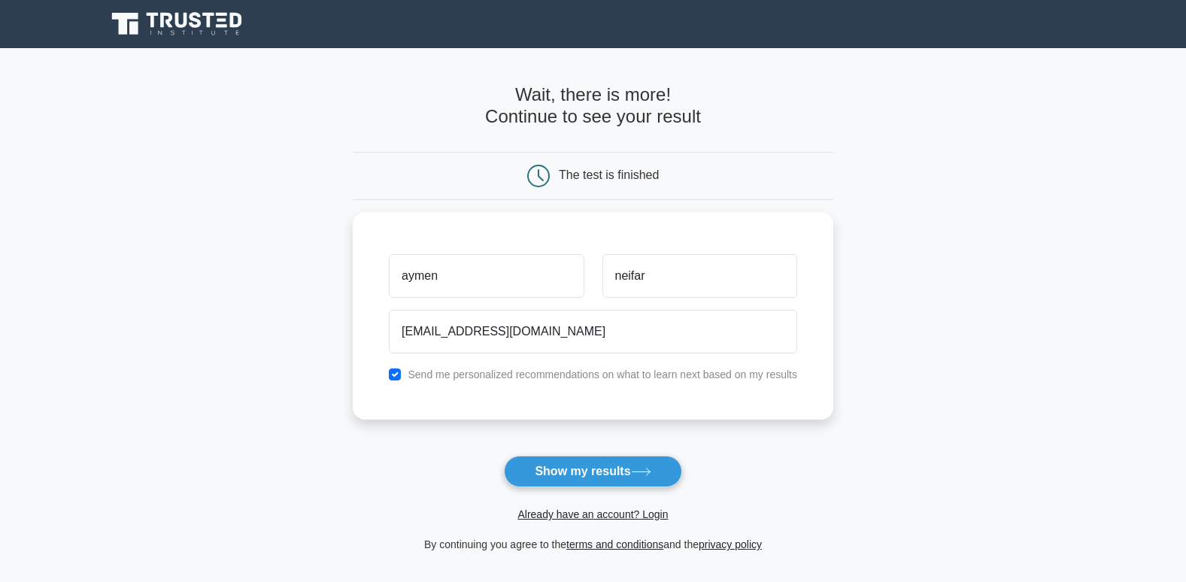
click at [764, 450] on form "Wait, there is more! Continue to see your result The test is finished aymen nei…" at bounding box center [593, 318] width 480 height 469
click at [592, 477] on button "Show my results" at bounding box center [592, 472] width 177 height 32
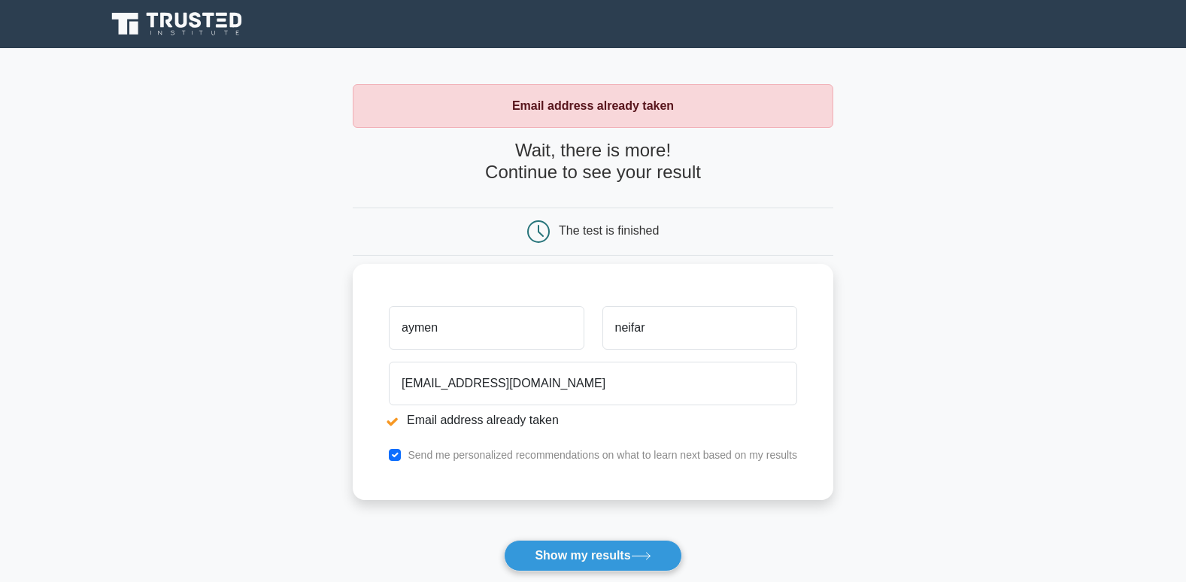
click at [432, 456] on label "Send me personalized recommendations on what to learn next based on my results" at bounding box center [602, 455] width 389 height 12
click at [392, 452] on input "checkbox" at bounding box center [395, 455] width 12 height 12
checkbox input "false"
click at [473, 332] on input "aymen" at bounding box center [486, 328] width 195 height 44
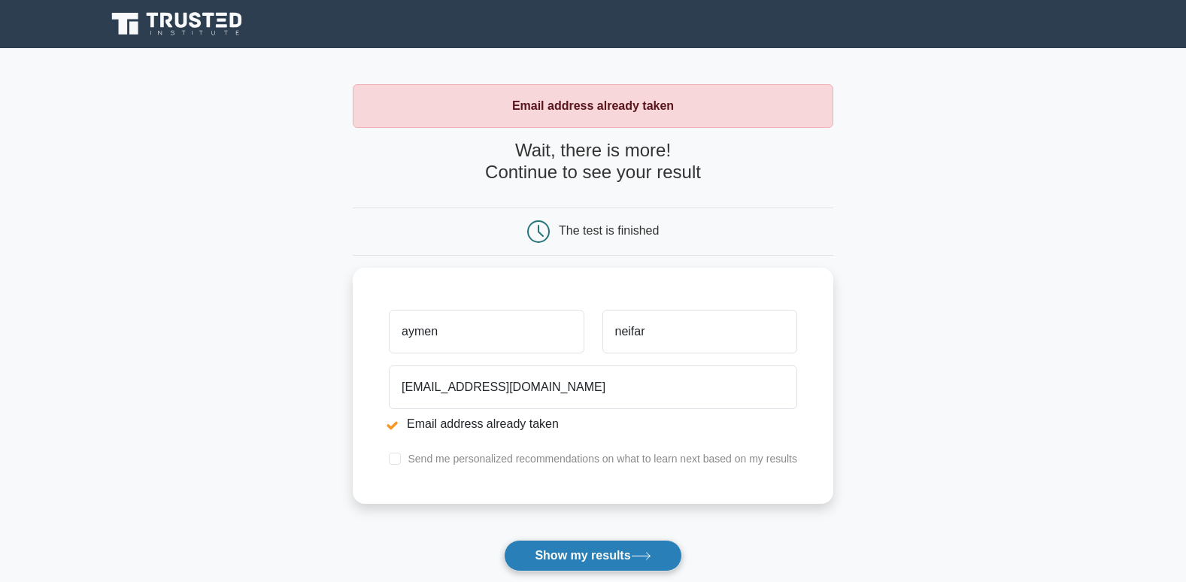
click at [581, 557] on button "Show my results" at bounding box center [592, 556] width 177 height 32
drag, startPoint x: 502, startPoint y: 330, endPoint x: 336, endPoint y: 332, distance: 166.2
click at [336, 332] on main "Email address already taken Wait, there is more! Continue to see your result Th…" at bounding box center [593, 361] width 1186 height 626
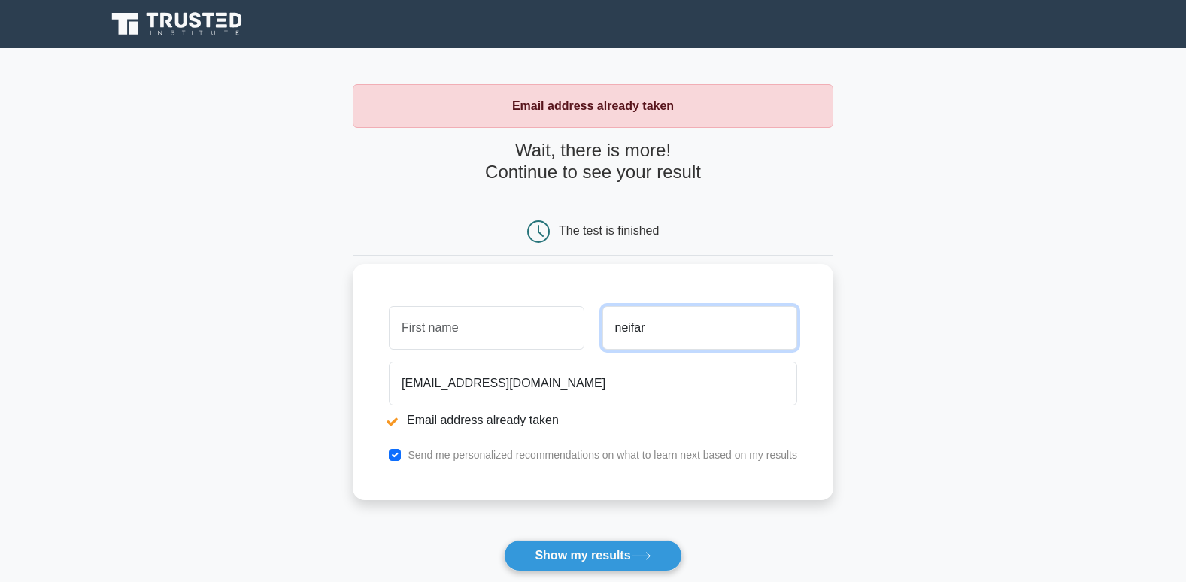
drag, startPoint x: 651, startPoint y: 335, endPoint x: 602, endPoint y: 335, distance: 49.6
click at [602, 335] on input "neifar" at bounding box center [699, 328] width 195 height 44
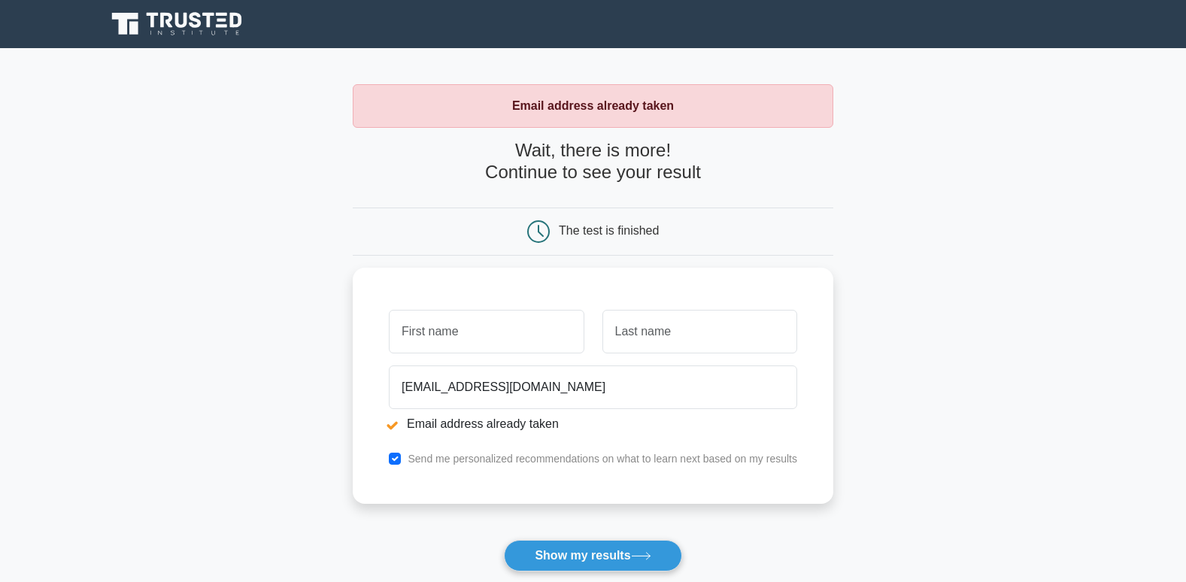
click at [931, 426] on main "Email address already taken Wait, there is more! Continue to see your result Th…" at bounding box center [593, 361] width 1186 height 626
click at [602, 551] on button "Show my results" at bounding box center [592, 556] width 177 height 32
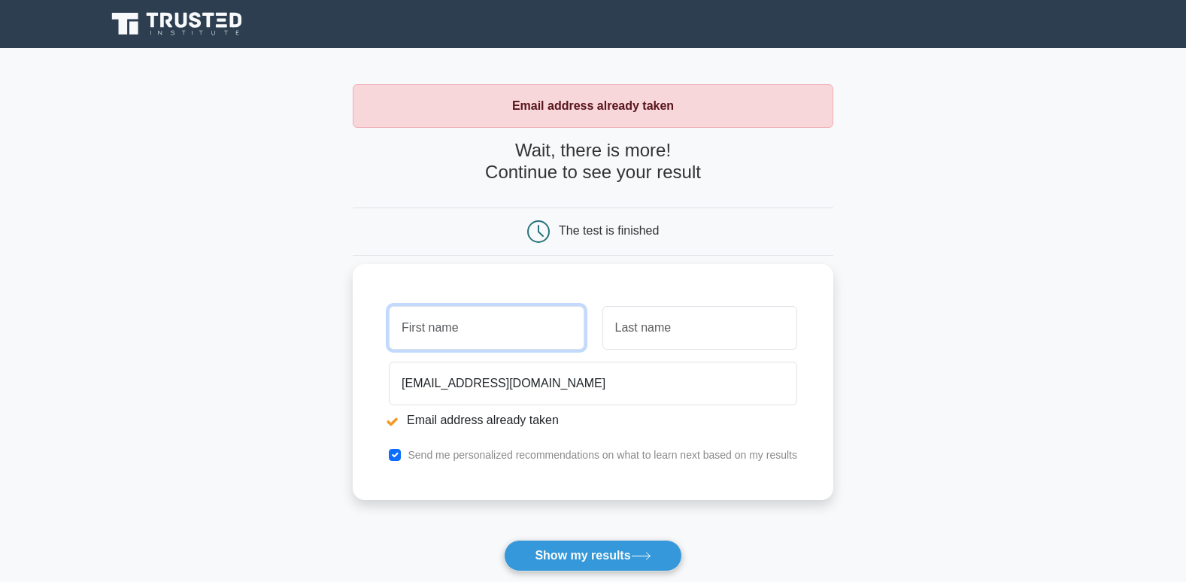
click at [470, 336] on input "text" at bounding box center [486, 328] width 195 height 44
type input "aymen"
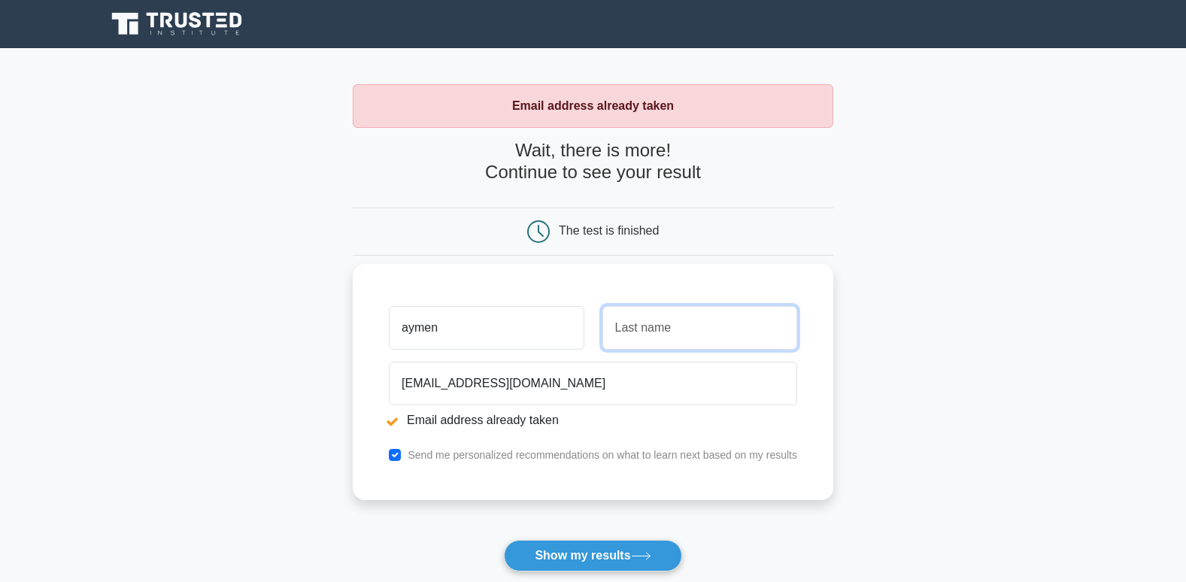
click at [671, 336] on input "text" at bounding box center [699, 328] width 195 height 44
type input "neifar"
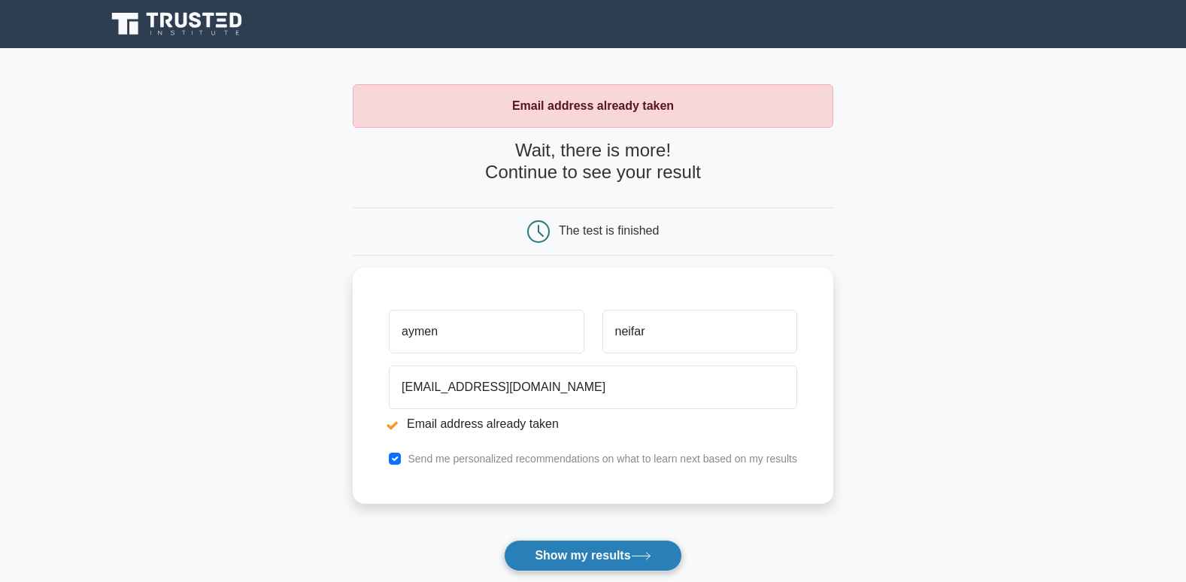
click at [585, 553] on button "Show my results" at bounding box center [592, 556] width 177 height 32
